Goal: Use online tool/utility: Utilize a website feature to perform a specific function

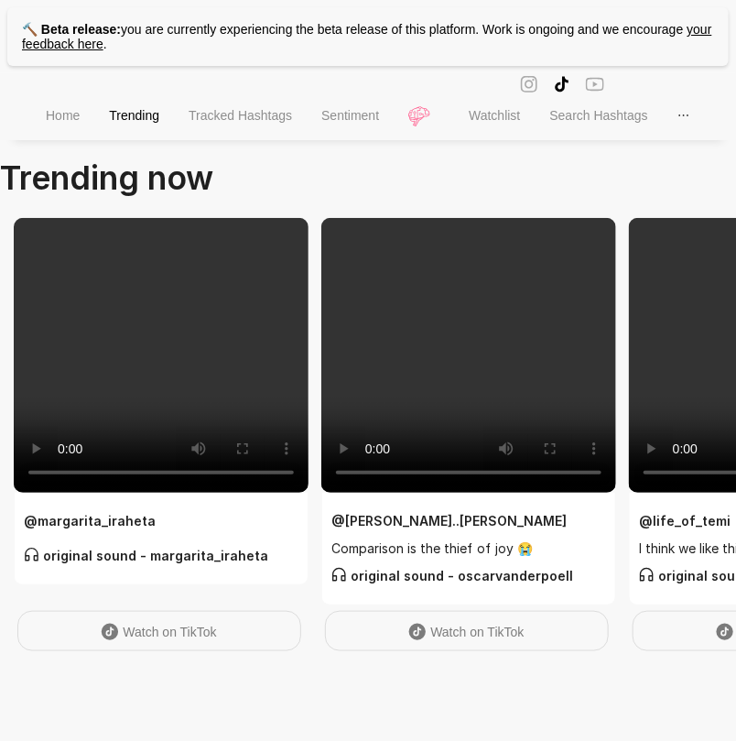
click at [70, 120] on span "Home" at bounding box center [63, 115] width 34 height 15
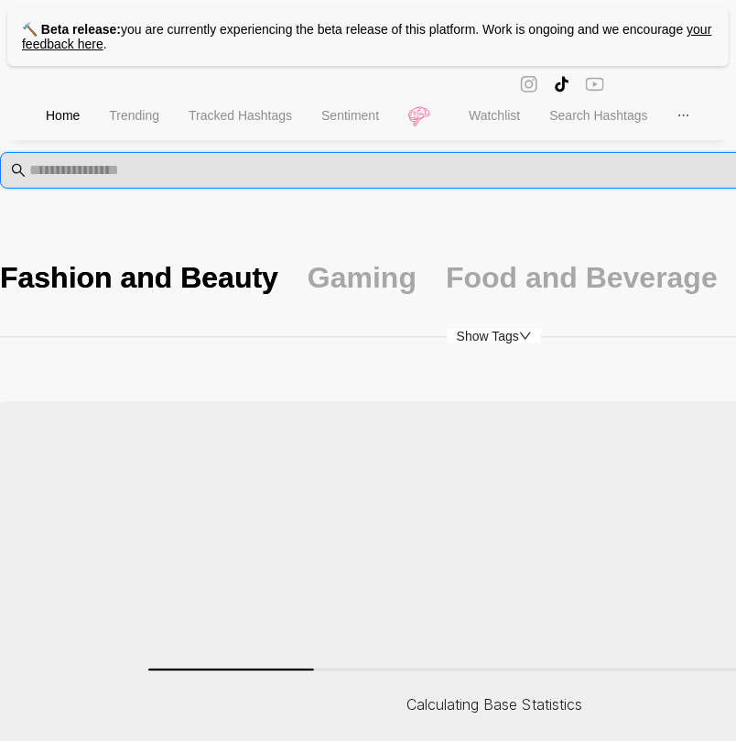
click at [96, 169] on input "text" at bounding box center [503, 170] width 948 height 22
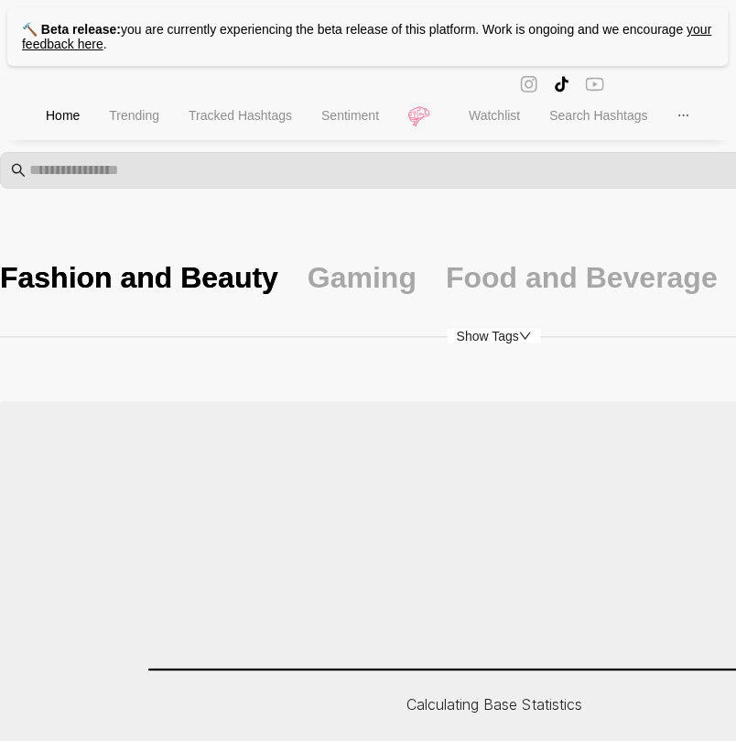
click at [346, 118] on span "Sentiment" at bounding box center [350, 115] width 58 height 15
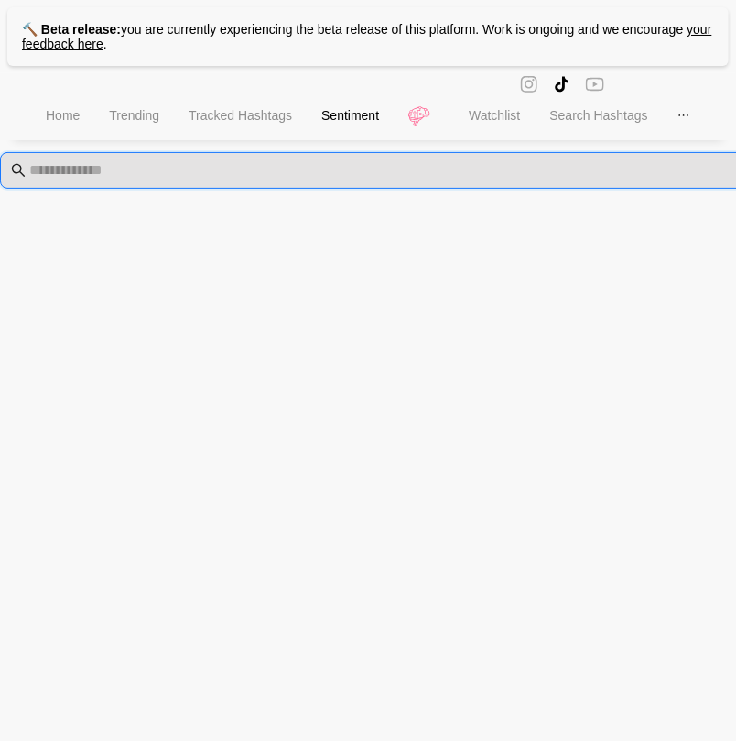
click at [164, 180] on span at bounding box center [494, 170] width 989 height 37
paste input "**********"
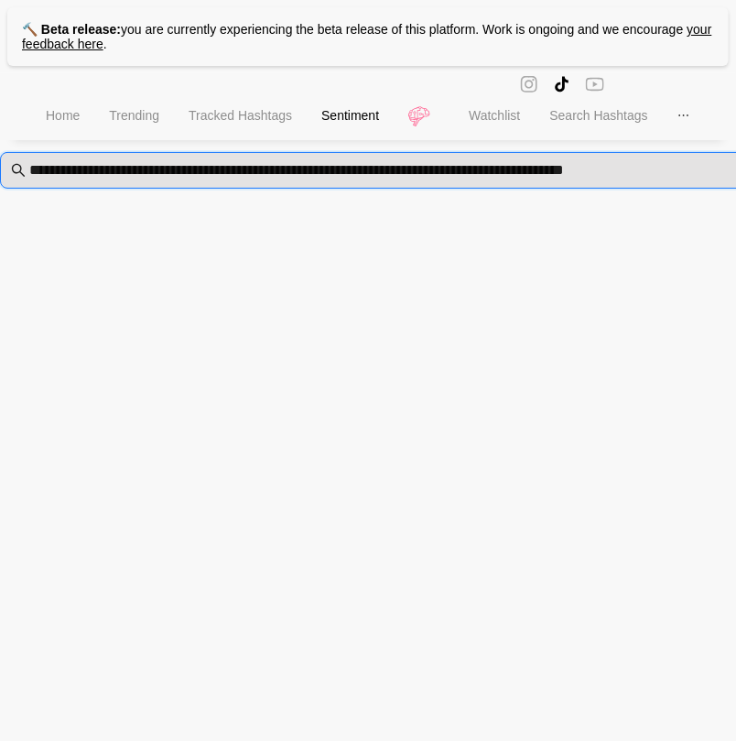
scroll to position [0, 10]
type input "**********"
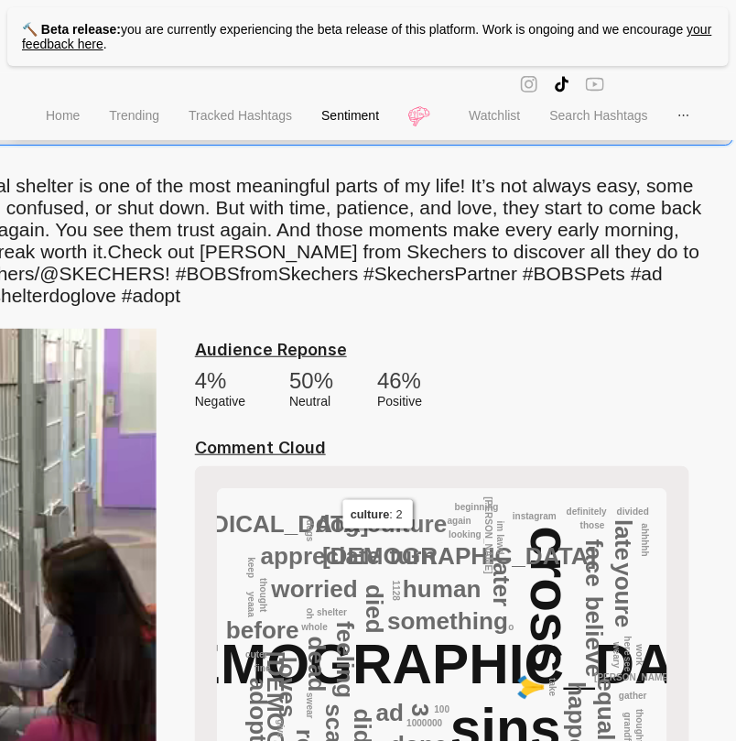
scroll to position [26, 255]
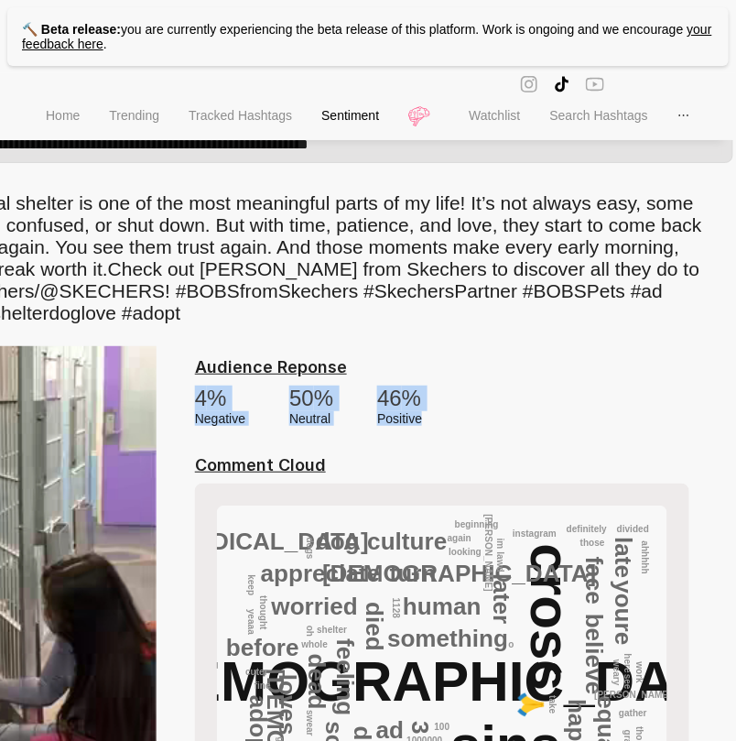
drag, startPoint x: 462, startPoint y: 417, endPoint x: 195, endPoint y: 409, distance: 267.4
click at [195, 409] on div "4 % negative 50 % neutral 46 % positive" at bounding box center [442, 405] width 494 height 40
copy div "4 % negative 50 % neutral 46 % positive"
